Goal: Information Seeking & Learning: Check status

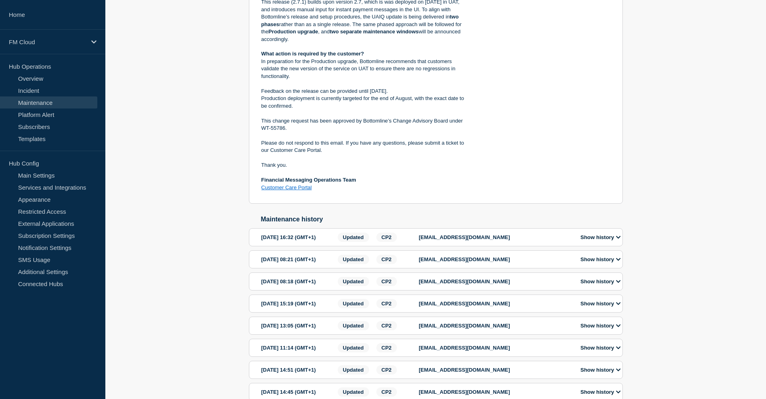
scroll to position [322, 0]
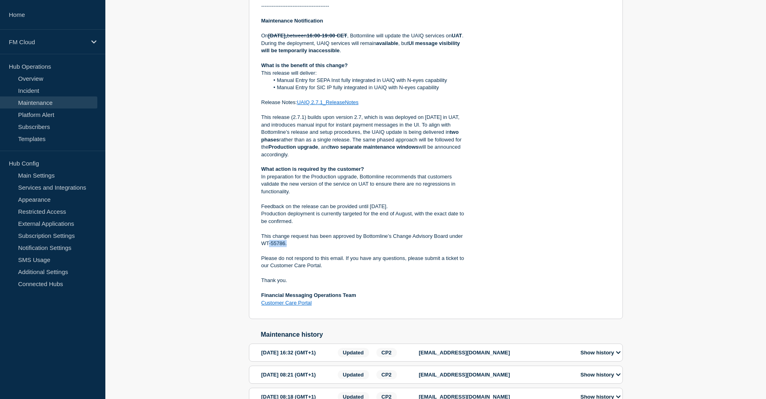
drag, startPoint x: 293, startPoint y: 255, endPoint x: 268, endPoint y: 255, distance: 25.3
click at [268, 248] on p "This change request has been approved by Bottomline’s Change Advisory Board und…" at bounding box center [365, 240] width 208 height 15
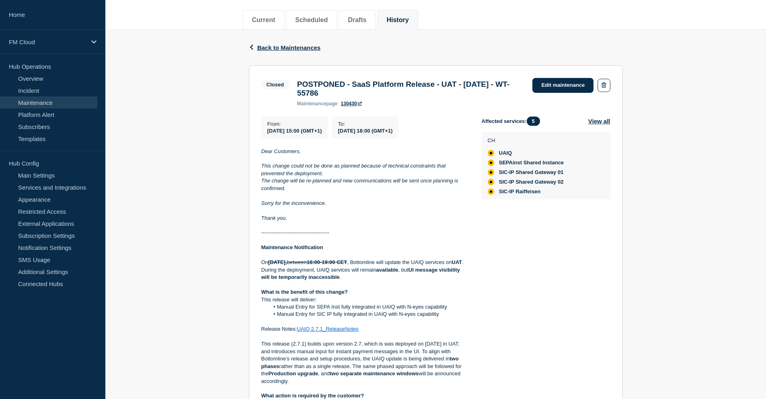
scroll to position [80, 0]
